Goal: Task Accomplishment & Management: Manage account settings

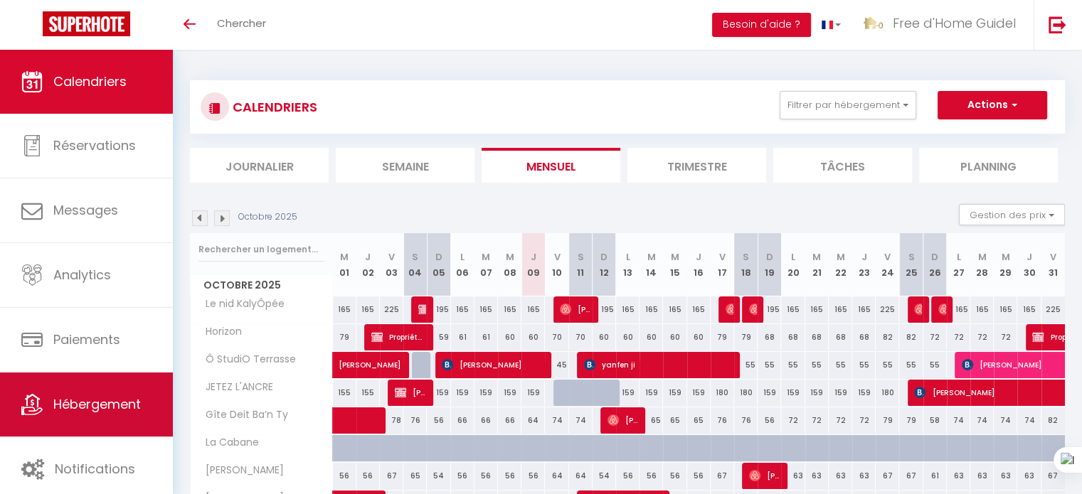
click at [117, 405] on span "Hébergement" at bounding box center [97, 405] width 88 height 18
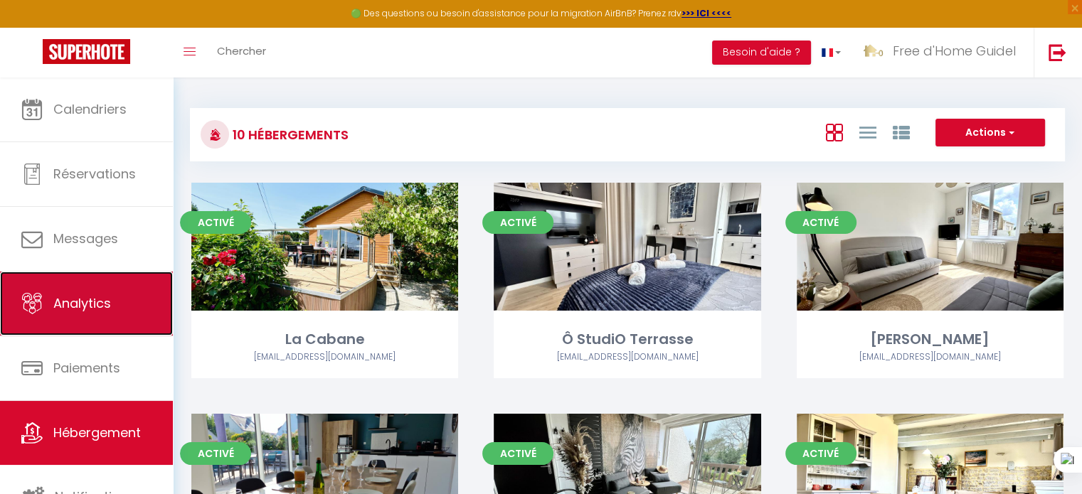
click at [88, 305] on span "Analytics" at bounding box center [82, 304] width 58 height 18
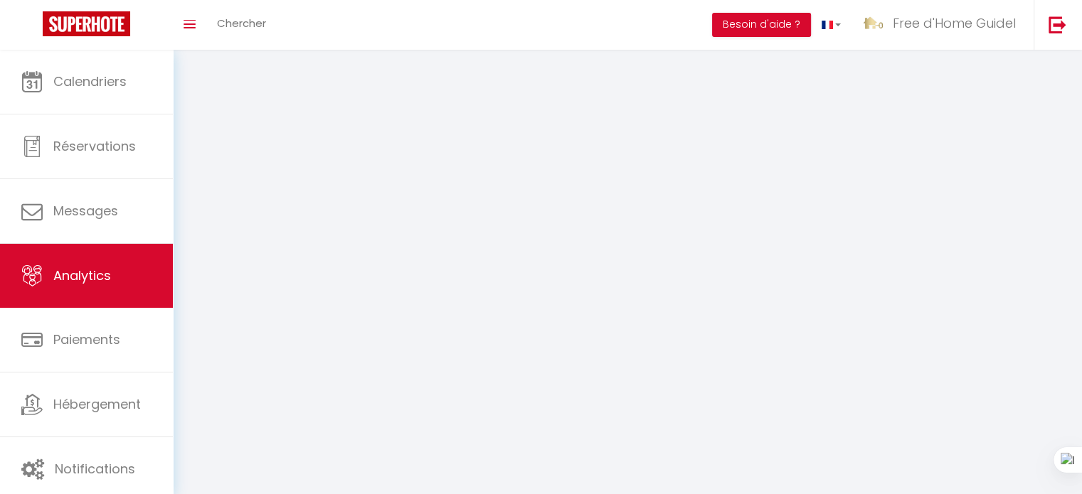
select select "2025"
select select "10"
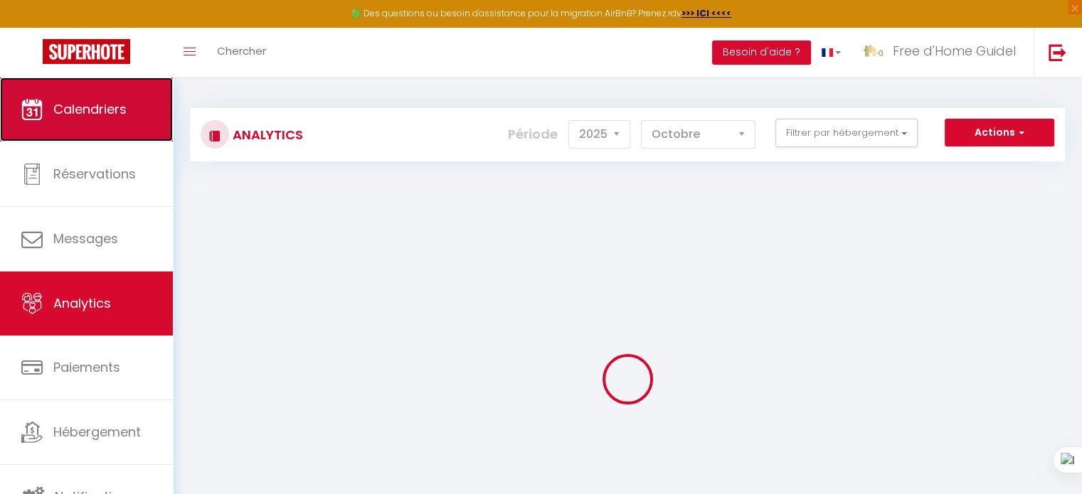
click at [100, 99] on link "Calendriers" at bounding box center [86, 110] width 173 height 64
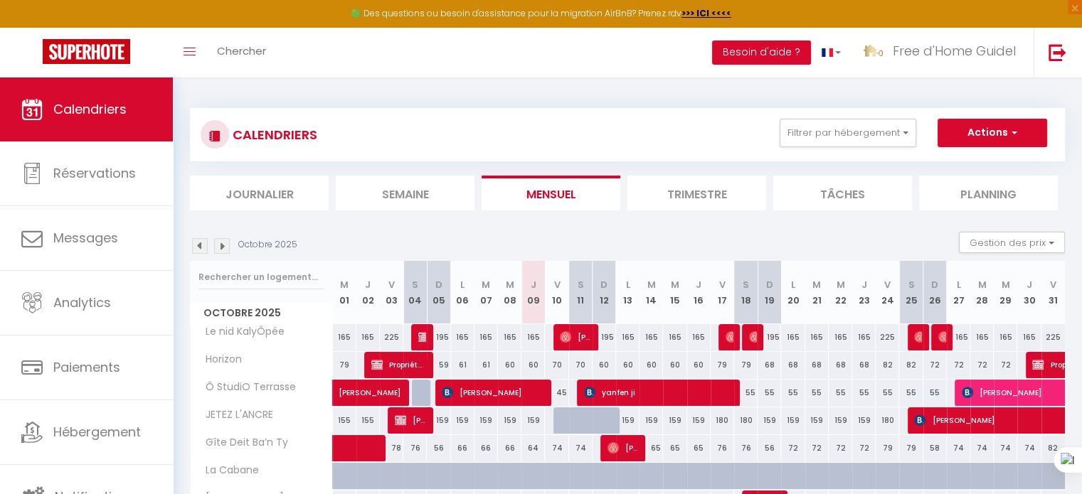
click at [699, 194] on li "Trimestre" at bounding box center [696, 193] width 139 height 35
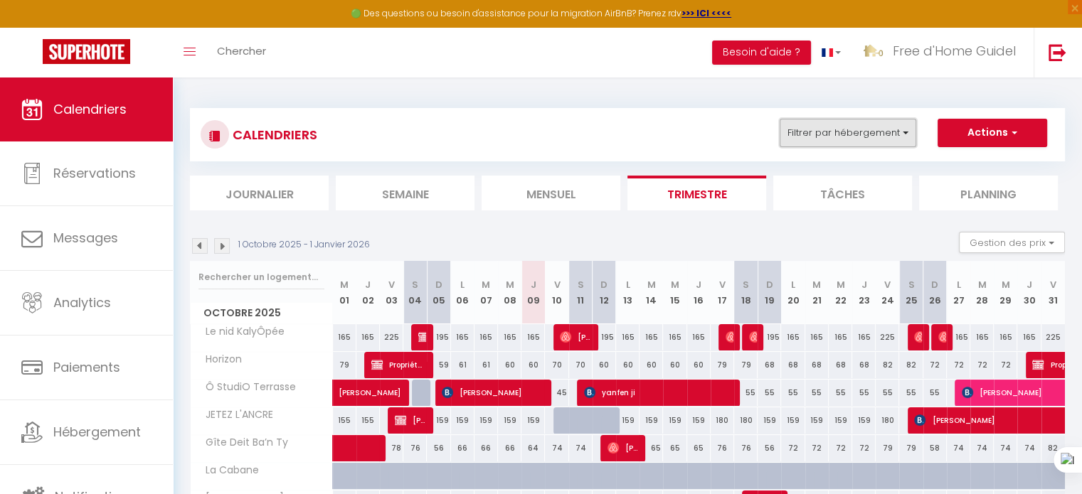
click at [907, 134] on button "Filtrer par hébergement" at bounding box center [848, 133] width 137 height 28
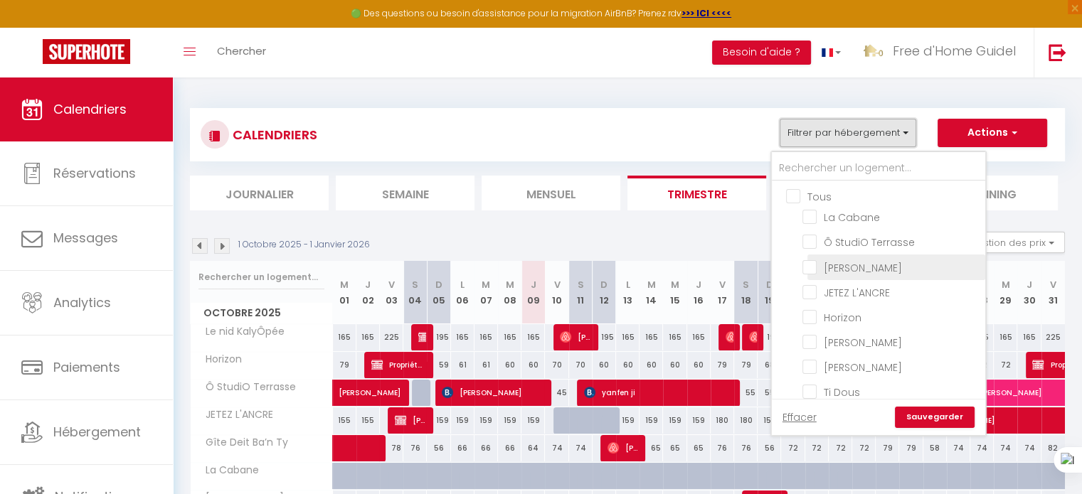
scroll to position [56, 0]
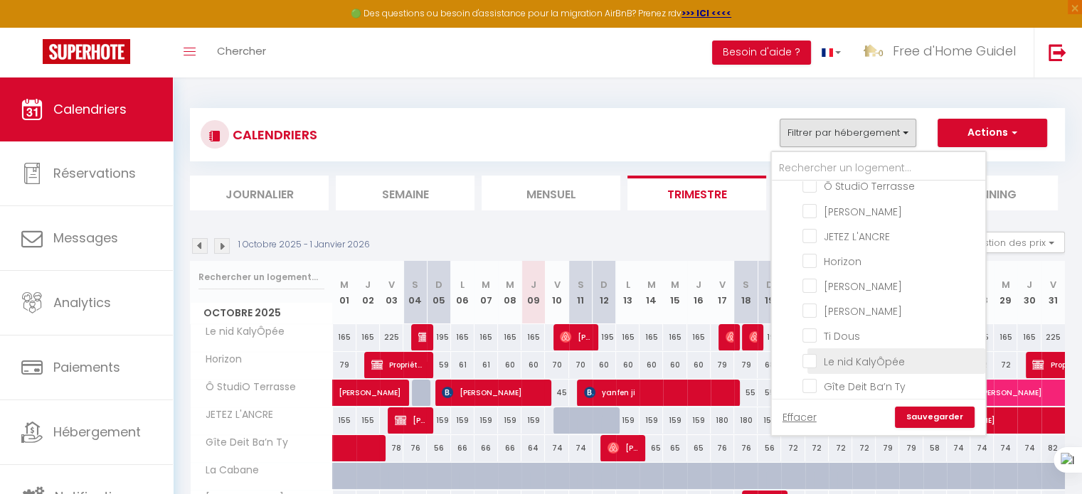
click at [847, 354] on input "Le nid KalyÔpée" at bounding box center [892, 360] width 178 height 14
checkbox input "true"
checkbox input "false"
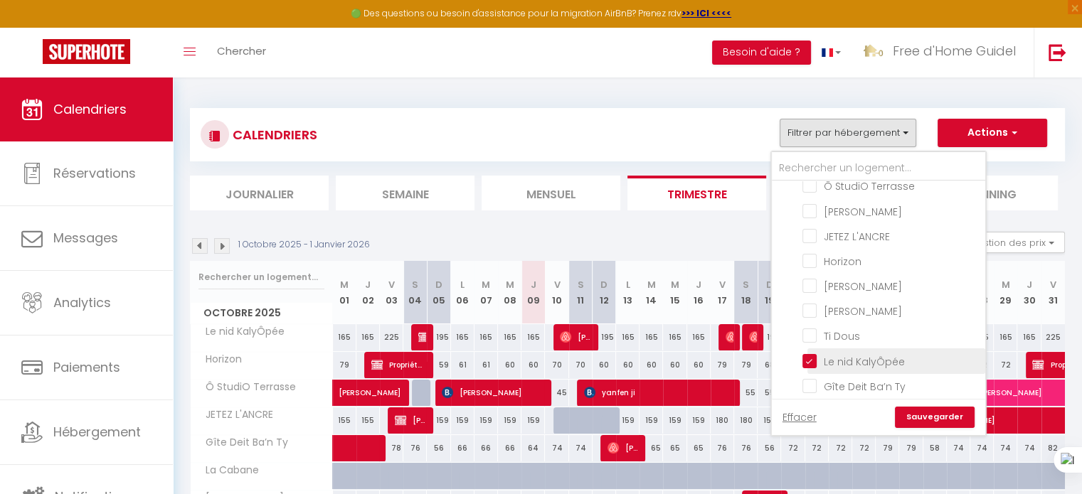
checkbox input "false"
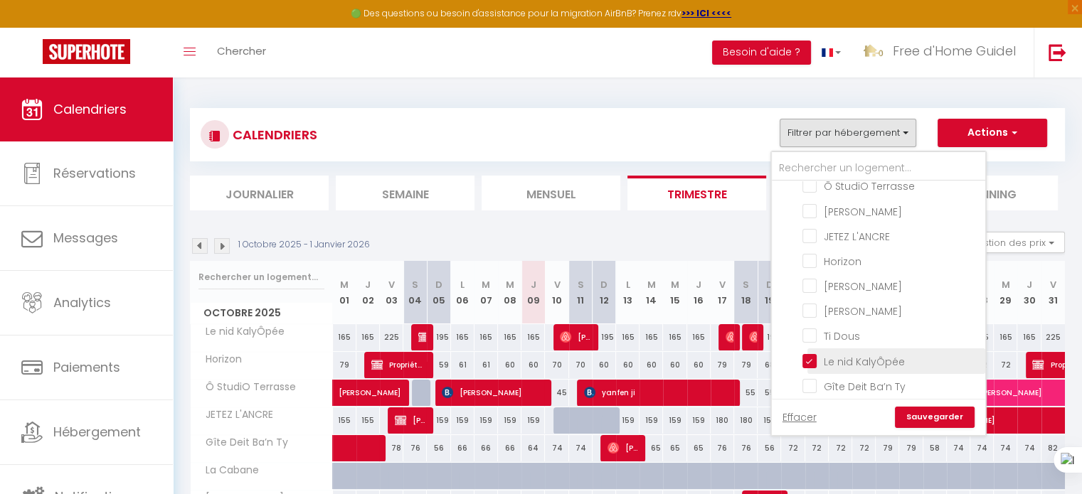
checkbox input "false"
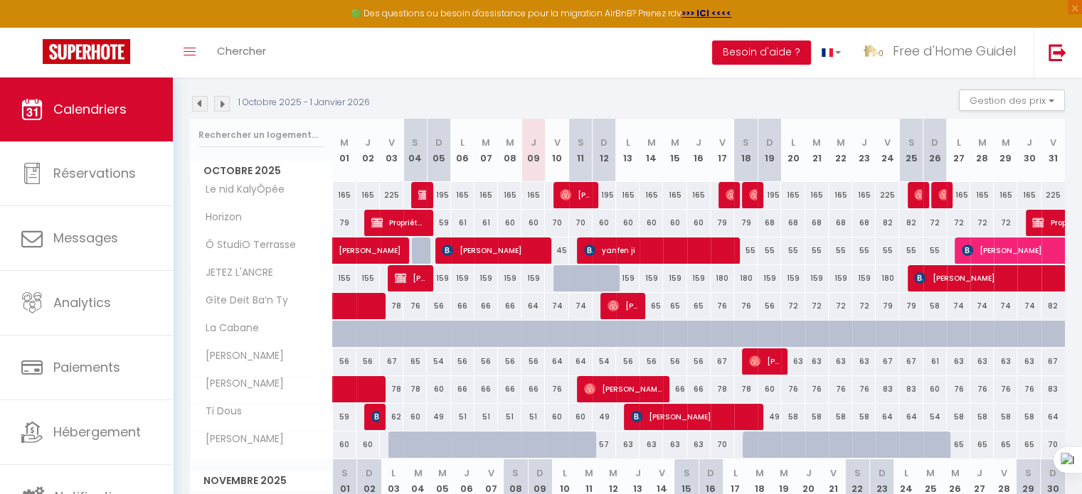
scroll to position [0, 0]
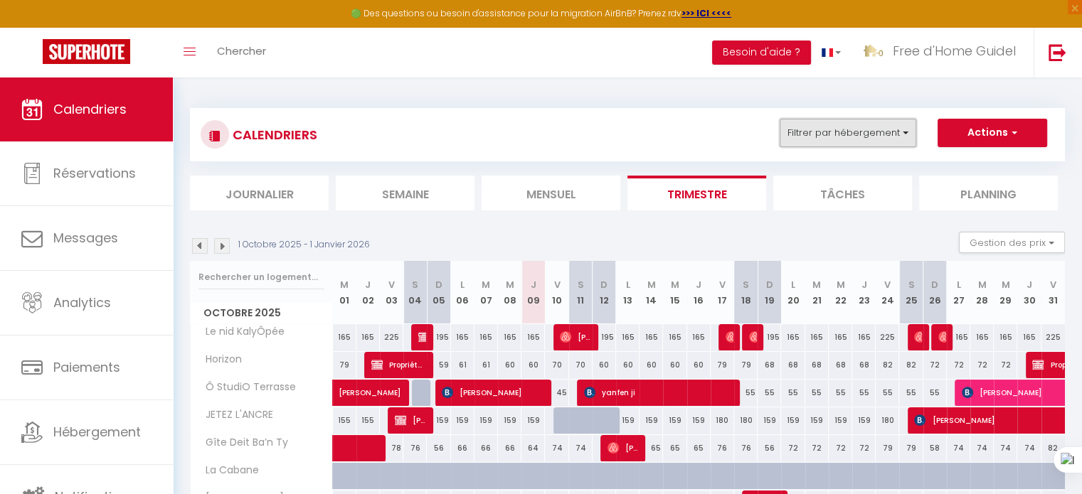
click at [905, 137] on button "Filtrer par hébergement" at bounding box center [848, 133] width 137 height 28
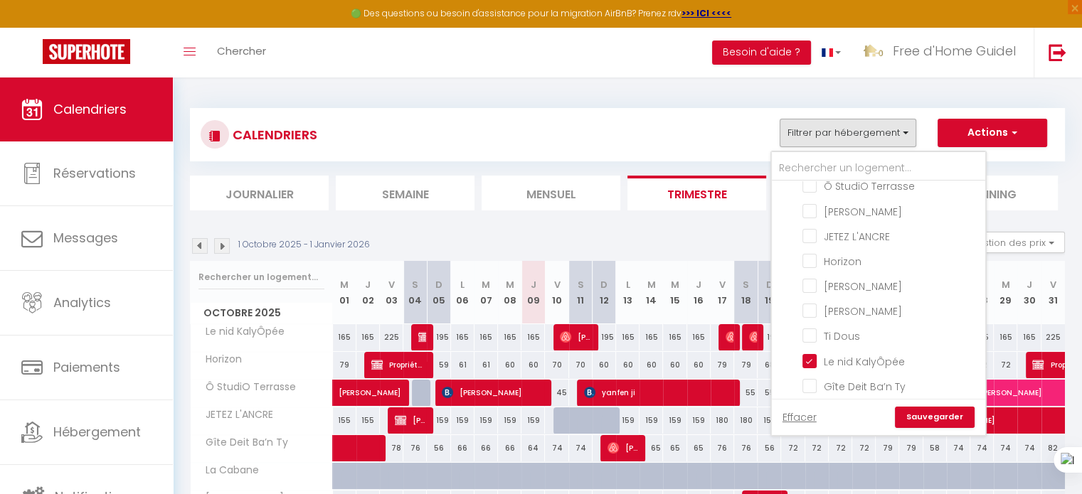
click at [945, 418] on link "Sauvegarder" at bounding box center [935, 417] width 80 height 21
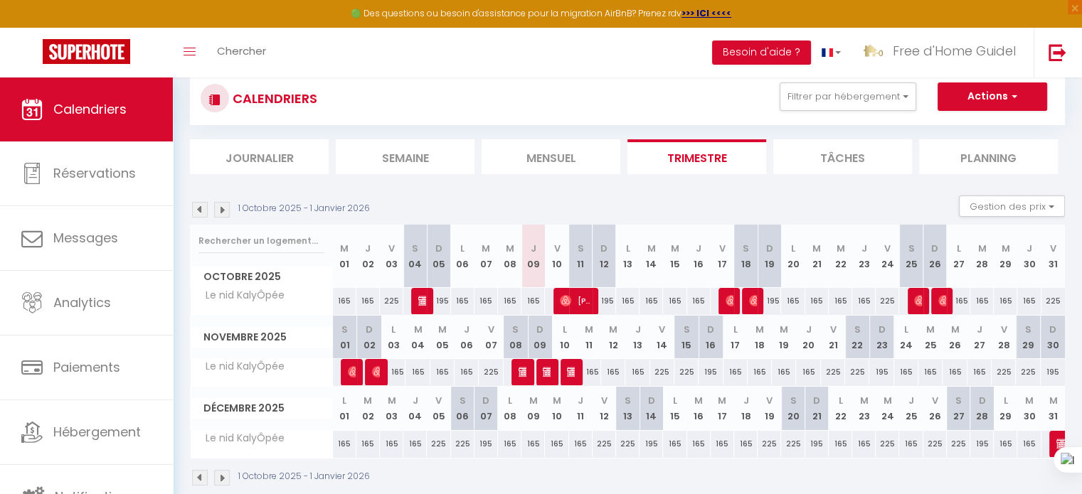
scroll to position [71, 0]
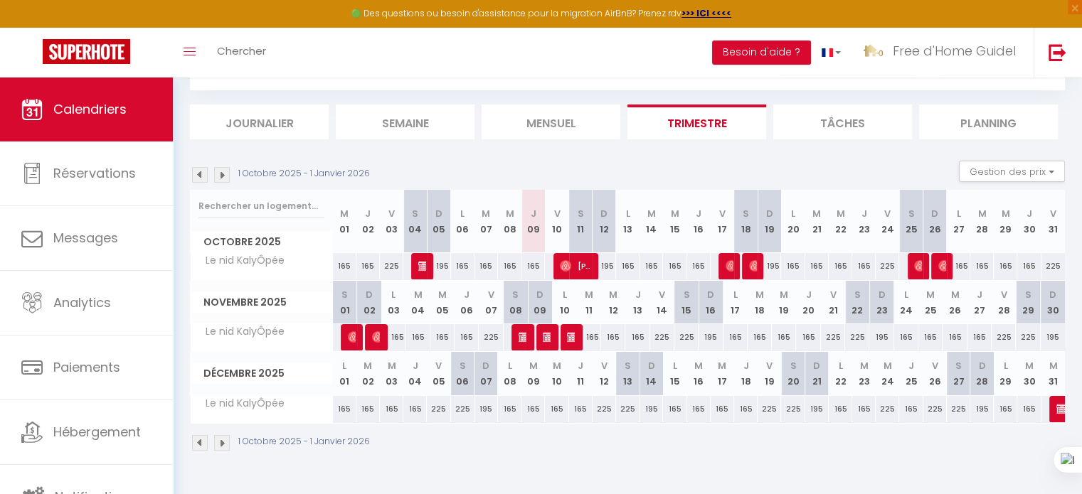
click at [201, 172] on img at bounding box center [200, 175] width 16 height 16
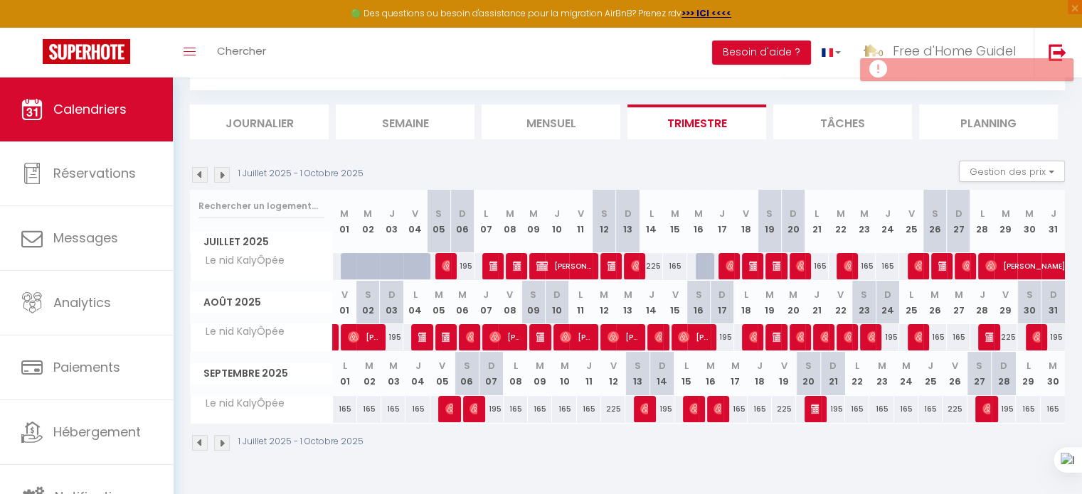
click at [201, 173] on img at bounding box center [200, 175] width 16 height 16
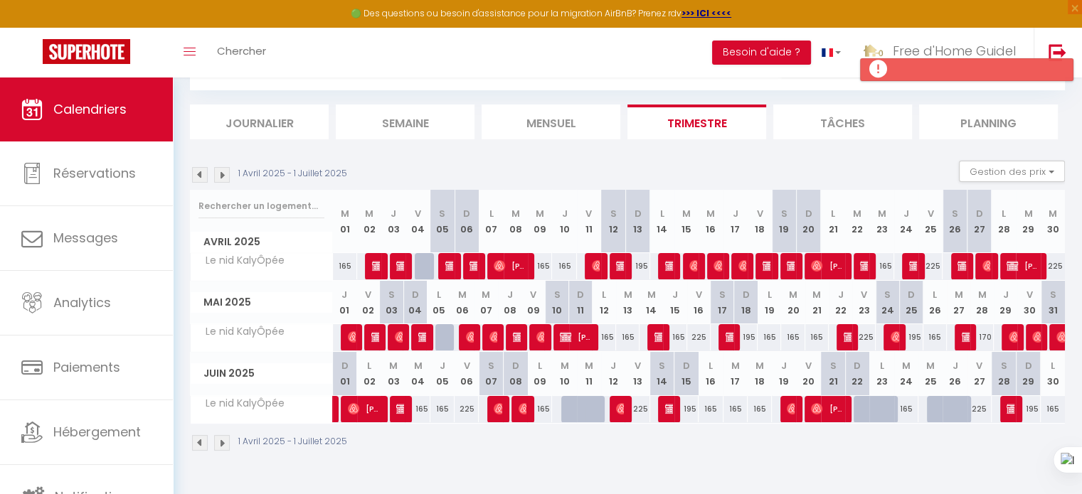
click at [201, 173] on img at bounding box center [200, 175] width 16 height 16
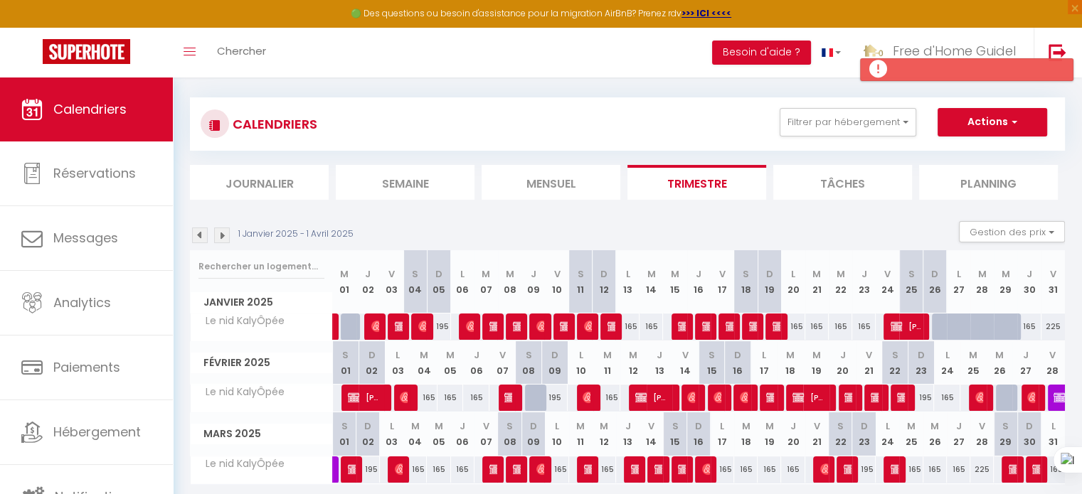
scroll to position [117, 0]
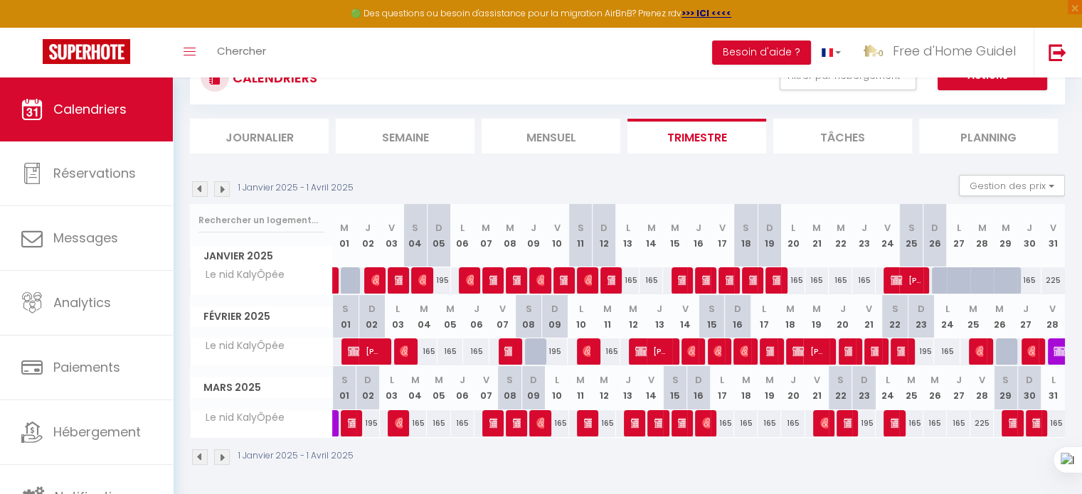
click at [226, 190] on img at bounding box center [222, 189] width 16 height 16
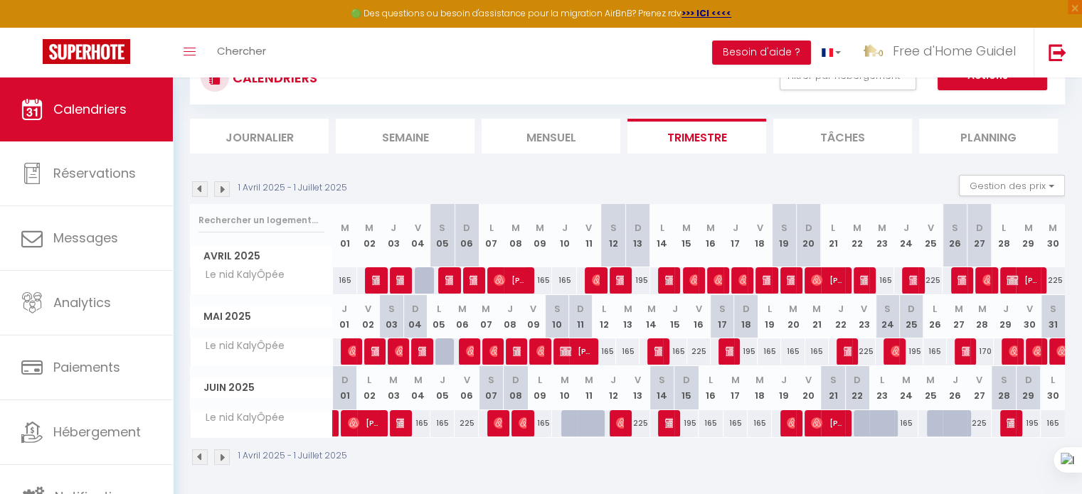
click at [226, 189] on img at bounding box center [222, 189] width 16 height 16
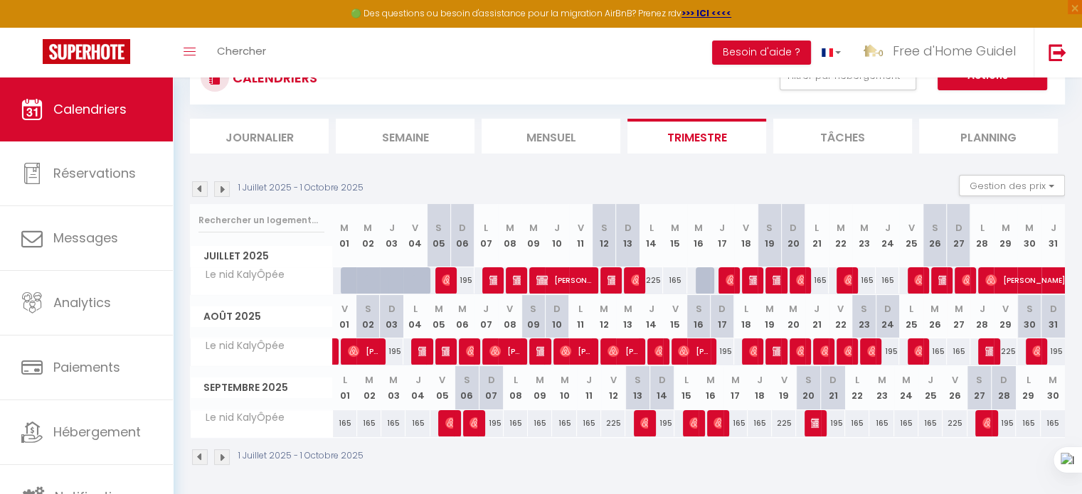
click at [202, 192] on img at bounding box center [200, 189] width 16 height 16
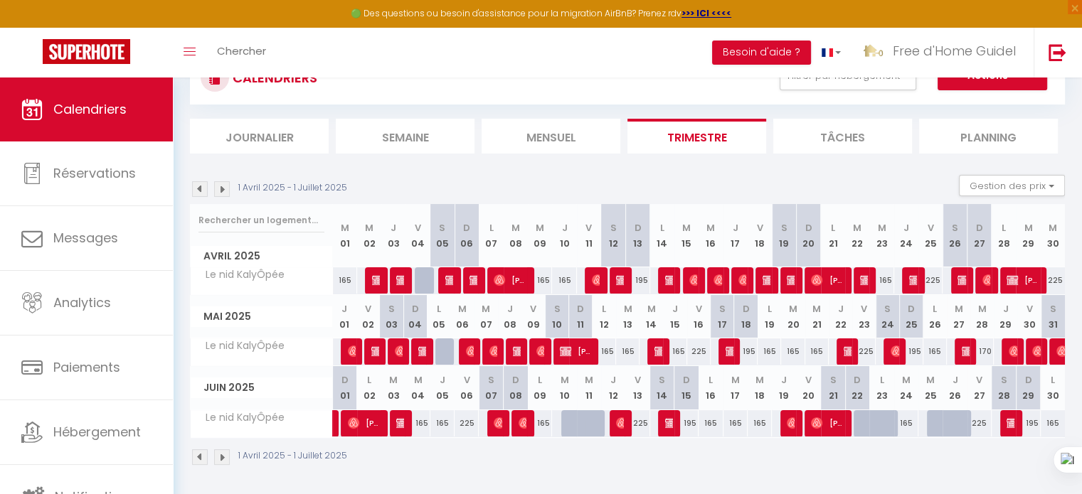
click at [202, 192] on img at bounding box center [200, 189] width 16 height 16
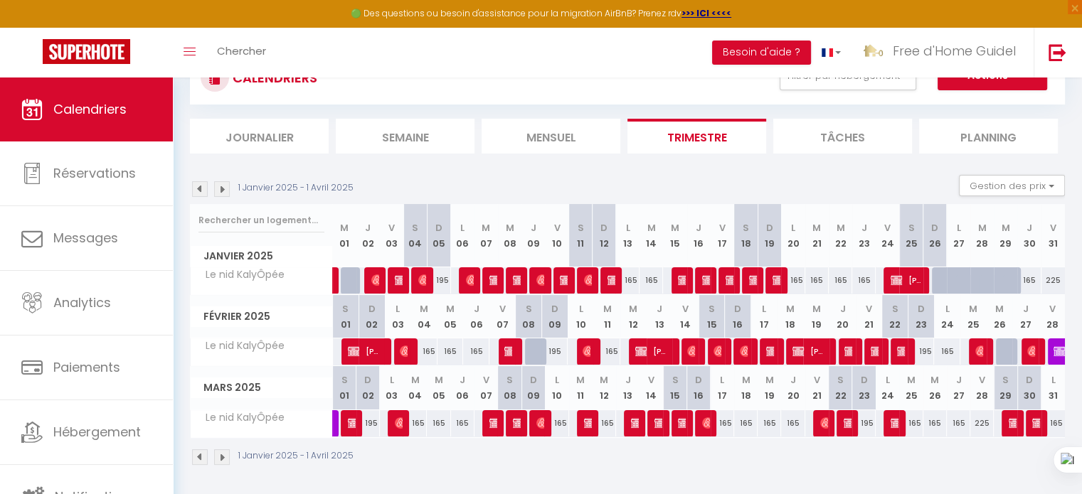
click at [202, 192] on img at bounding box center [200, 189] width 16 height 16
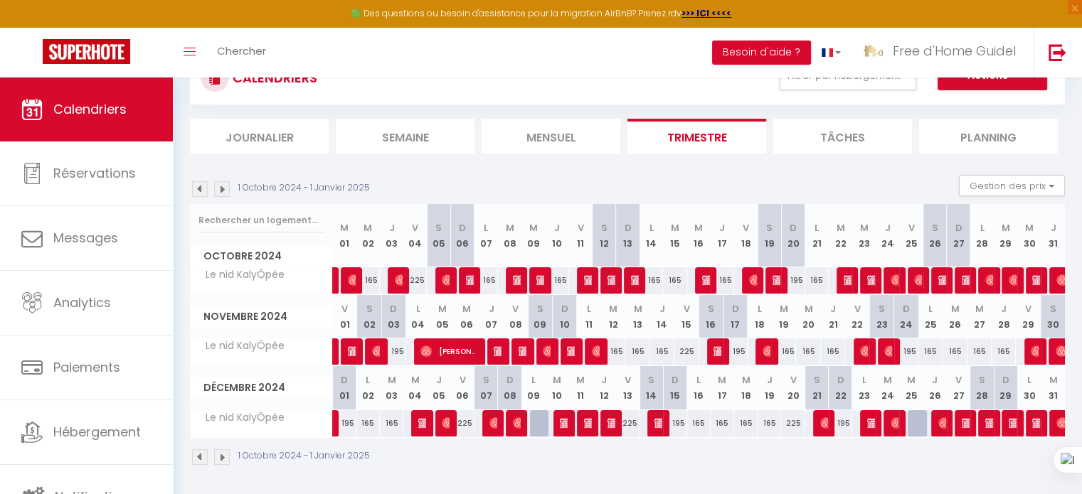
click at [202, 192] on img at bounding box center [200, 189] width 16 height 16
